Goal: Transaction & Acquisition: Download file/media

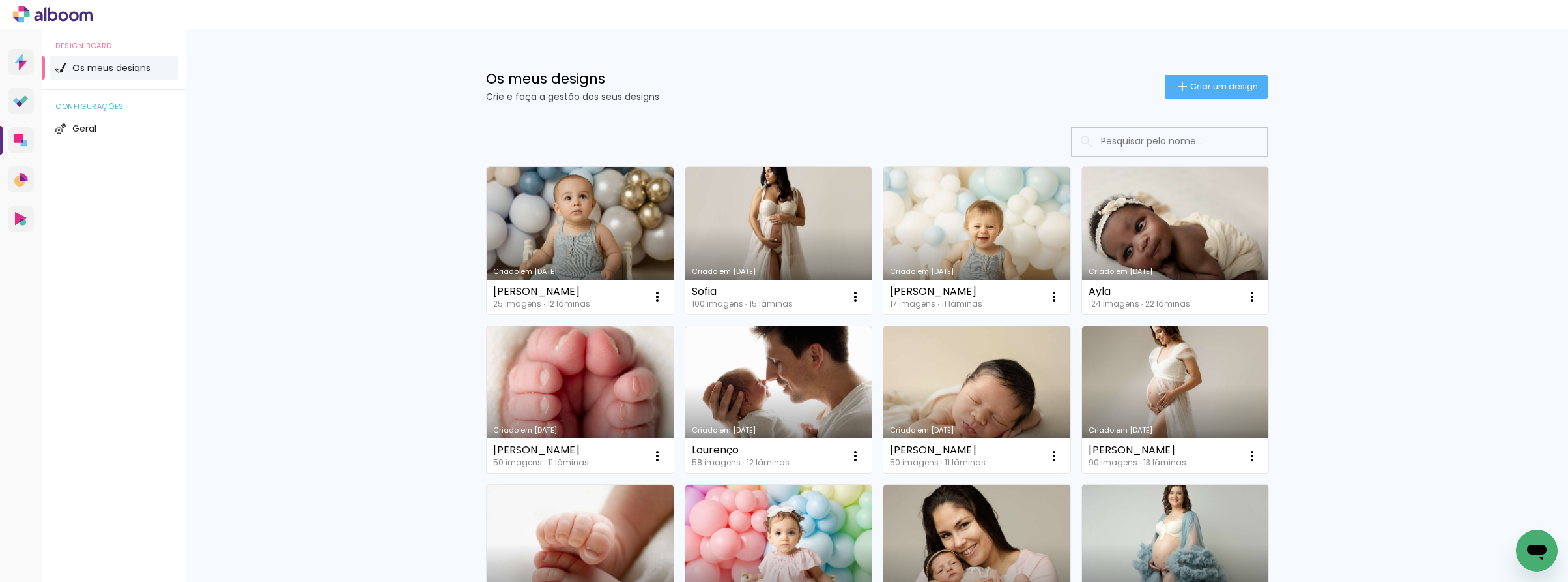
click at [1168, 248] on link "Criado em [DATE]" at bounding box center [1175, 241] width 187 height 147
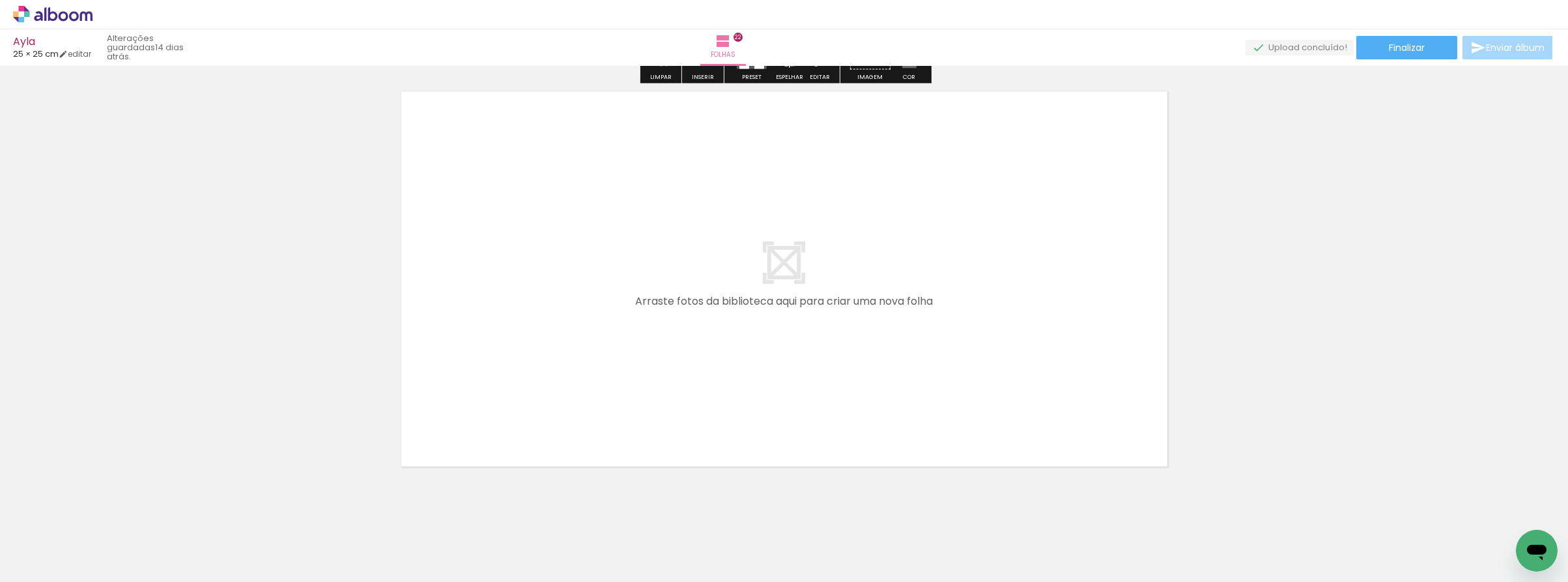
scroll to position [9379, 0]
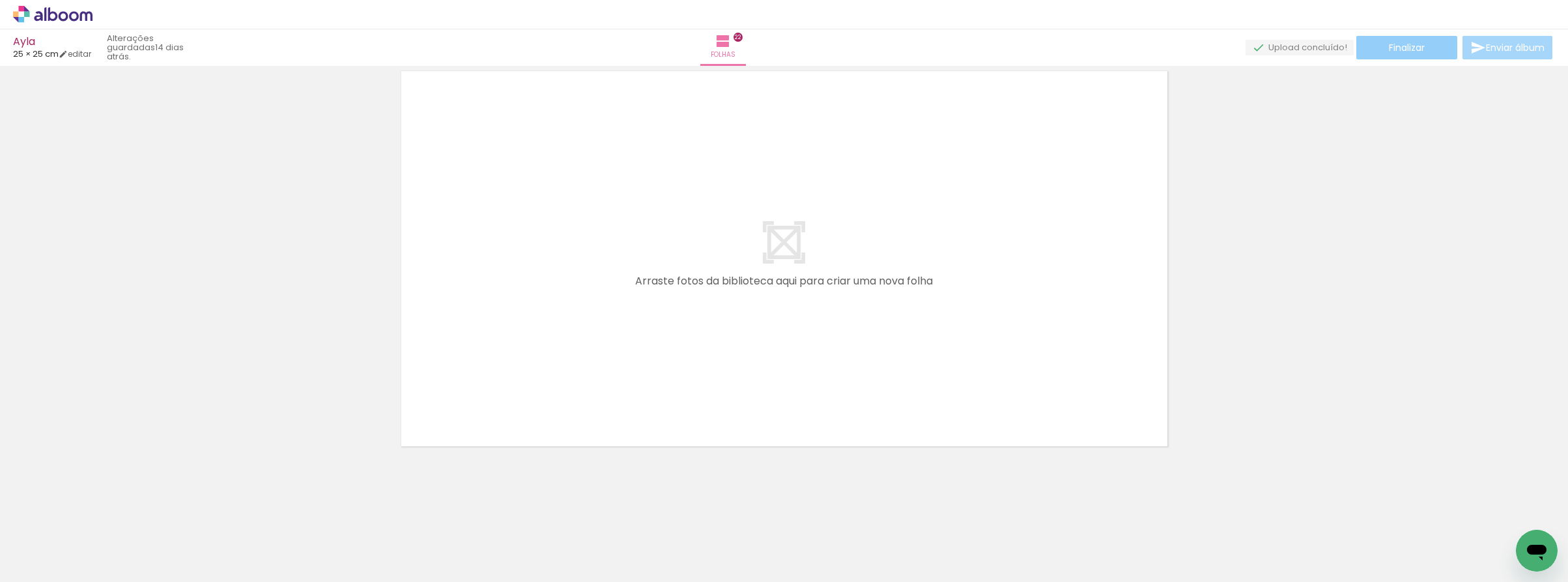
click at [1417, 43] on span "Finalizar" at bounding box center [1407, 47] width 36 height 9
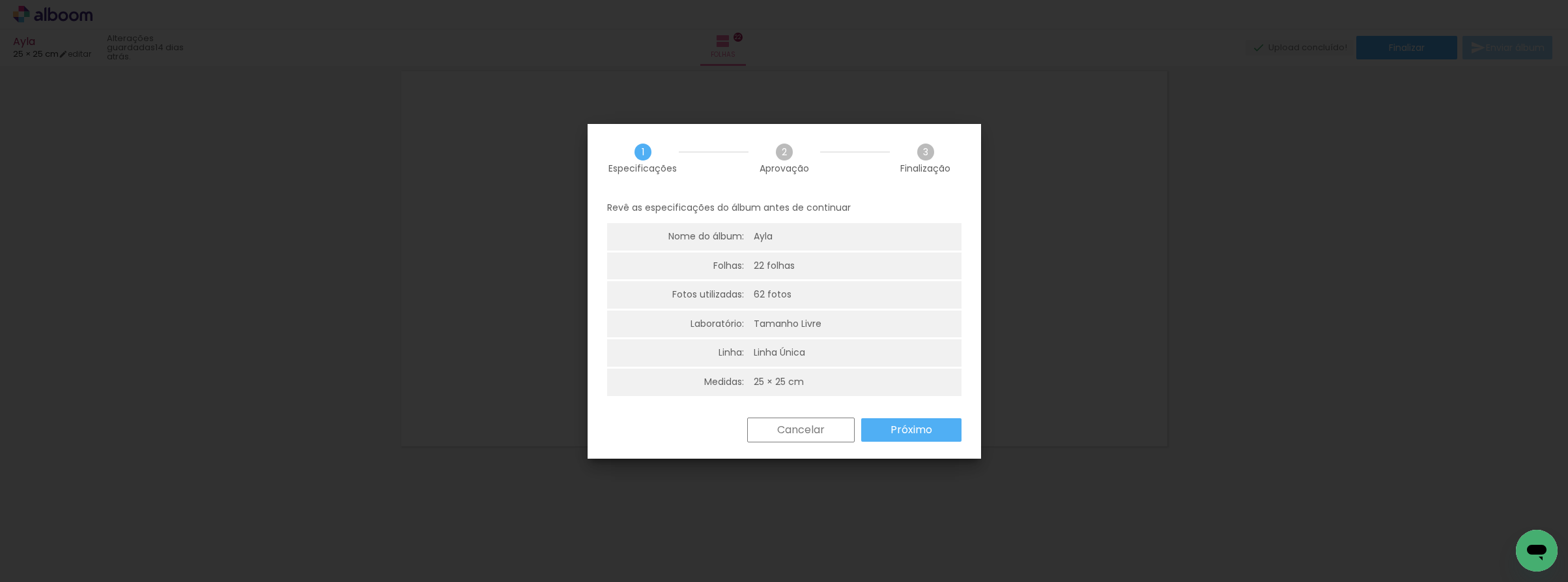
click at [0, 0] on slot "Próximo" at bounding box center [0, 0] width 0 height 0
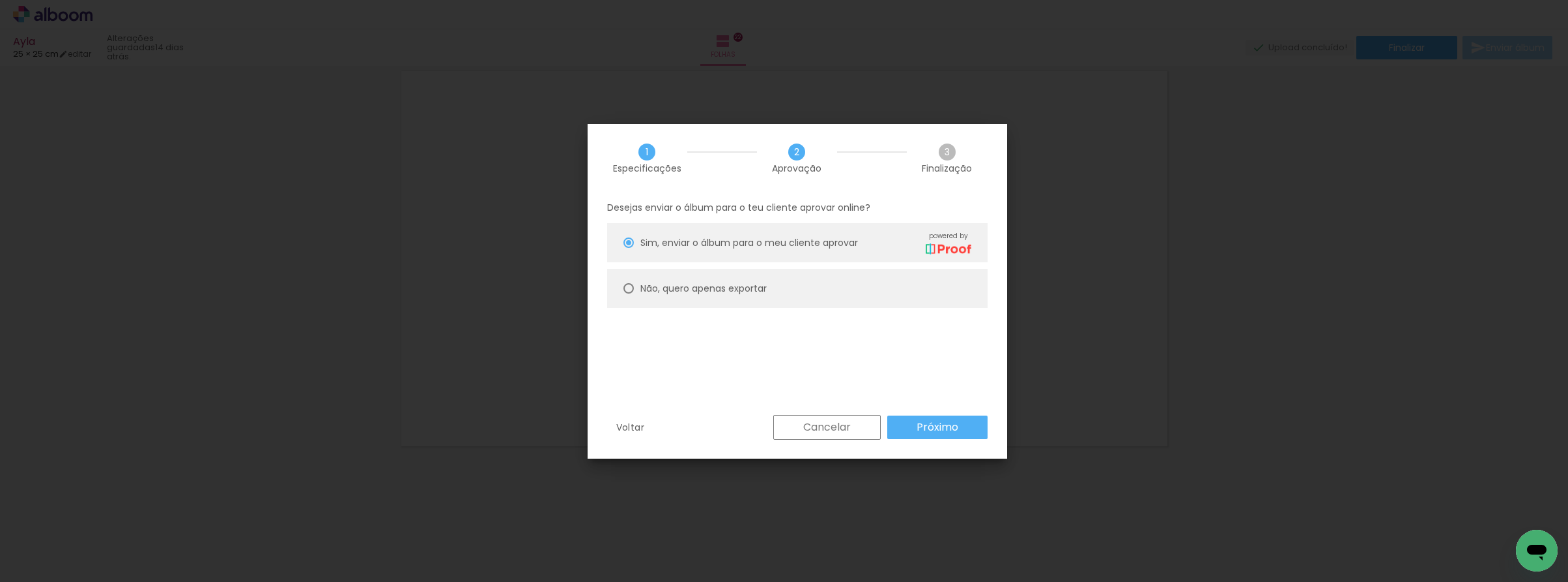
drag, startPoint x: 725, startPoint y: 289, endPoint x: 777, endPoint y: 323, distance: 62.1
click at [0, 0] on slot "Não, quero apenas exportar" at bounding box center [0, 0] width 0 height 0
type paper-radio-button "on"
click at [0, 0] on slot "Próximo" at bounding box center [0, 0] width 0 height 0
type input "Alta, 300 DPI"
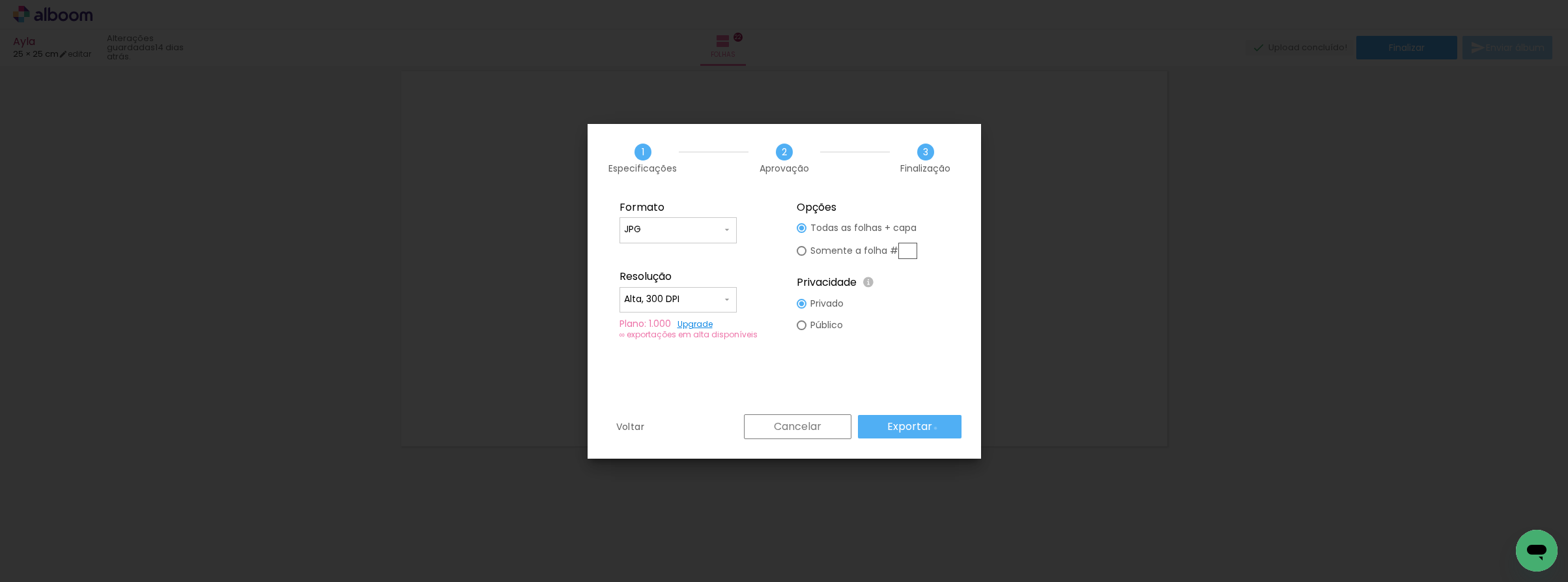
click at [0, 0] on paper-button "Exportar" at bounding box center [0, 0] width 0 height 0
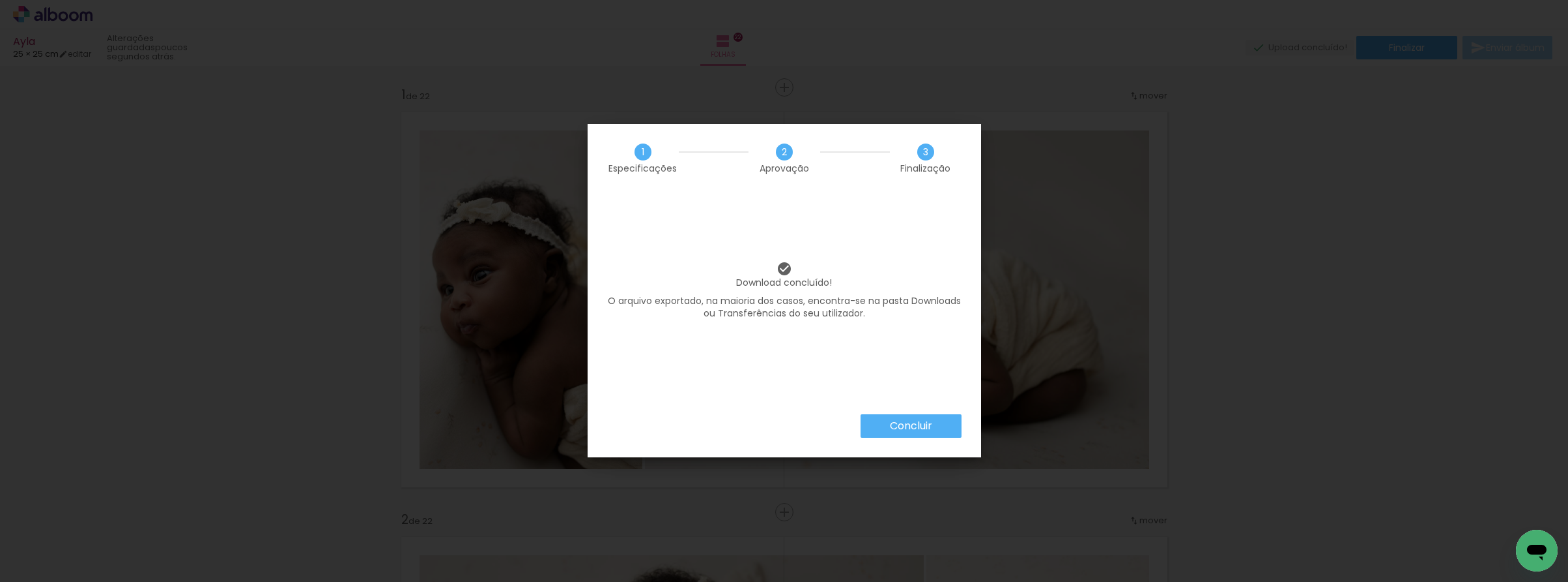
scroll to position [9379, 0]
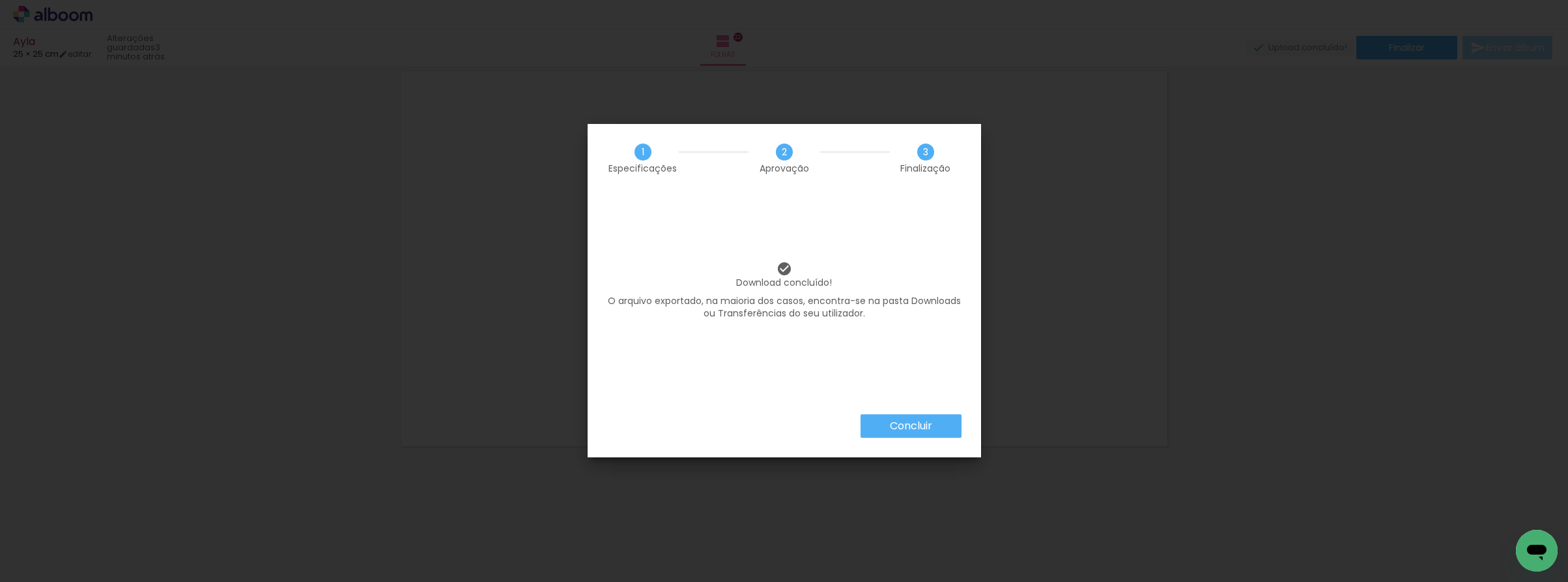
click at [950, 427] on paper-button "Concluir" at bounding box center [910, 426] width 101 height 24
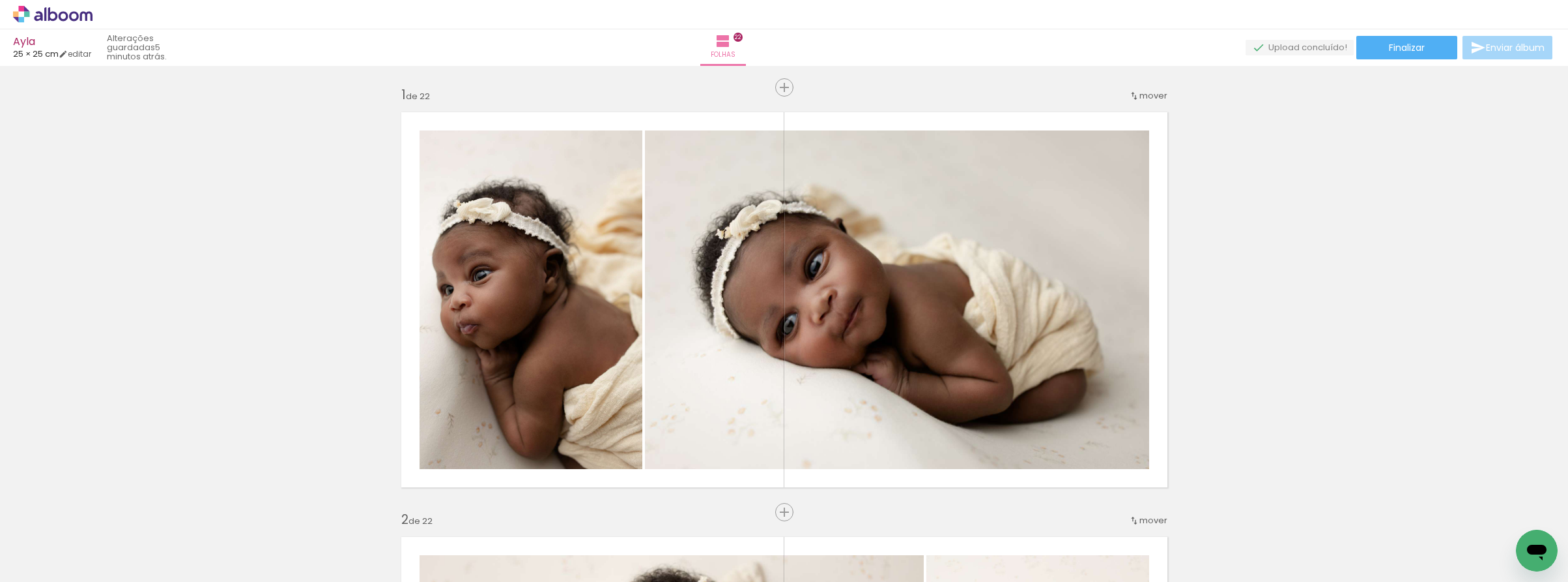
scroll to position [9379, 0]
